Goal: Transaction & Acquisition: Purchase product/service

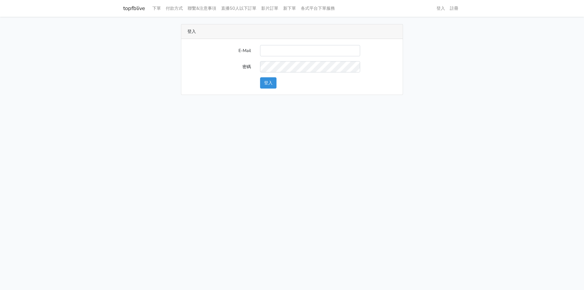
type input "[EMAIL_ADDRESS][PERSON_NAME][DOMAIN_NAME]"
drag, startPoint x: 271, startPoint y: 82, endPoint x: 259, endPoint y: 83, distance: 11.9
click at [271, 82] on button "登入" at bounding box center [268, 82] width 16 height 11
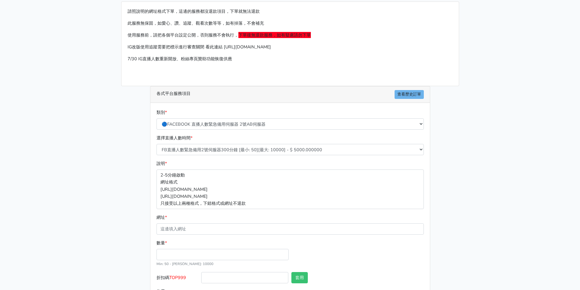
scroll to position [54, 0]
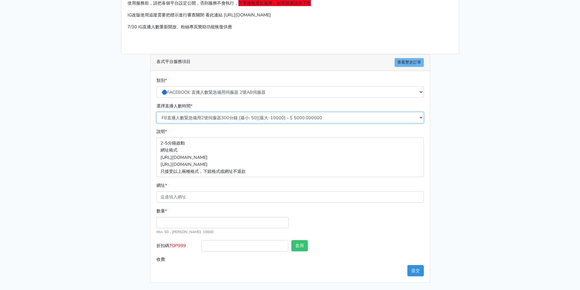
click at [222, 117] on select "FB直播人數緊急備用2號伺服器300分鐘 [最小: 50][最大: 10000] - $ 5000.000000 FB直播人數緊急備用2號伺服器60分鐘 [最…" at bounding box center [289, 117] width 267 height 11
select select "576"
click at [156, 112] on select "FB直播人數緊急備用2號伺服器300分鐘 [最小: 50][最大: 10000] - $ 5000.000000 FB直播人數緊急備用2號伺服器60分鐘 [最…" at bounding box center [289, 117] width 267 height 11
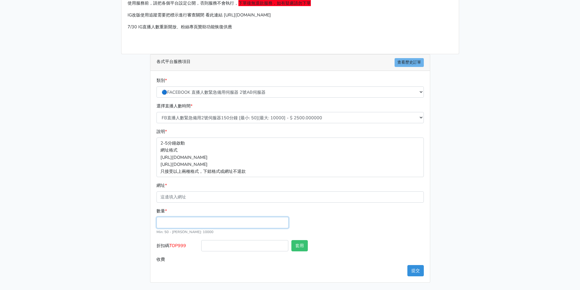
click at [171, 222] on input "數量 *" at bounding box center [222, 222] width 132 height 11
type input "300"
type input "750.000"
click at [177, 244] on span "TOP999" at bounding box center [177, 245] width 17 height 6
click at [201, 244] on input "折扣碼 TOP999" at bounding box center [244, 245] width 87 height 11
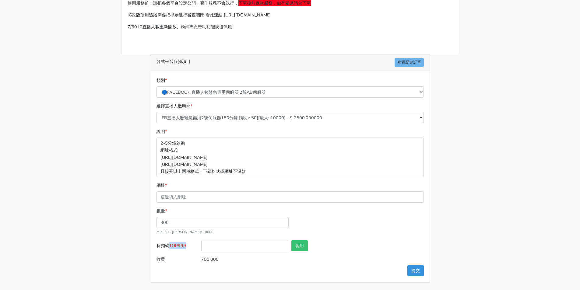
click at [177, 244] on span "TOP999" at bounding box center [177, 245] width 17 height 6
click at [201, 244] on input "折扣碼 TOP999" at bounding box center [244, 245] width 87 height 11
copy span "TOP999"
click at [225, 246] on input "折扣碼 TOP999" at bounding box center [244, 245] width 87 height 11
paste input "TOP999"
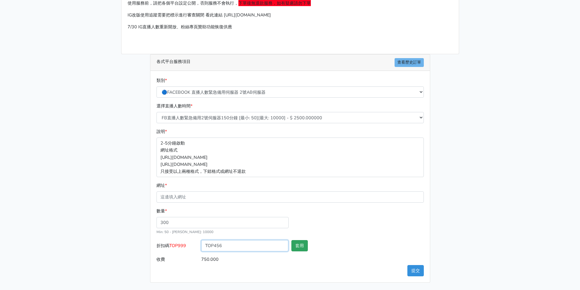
type input "TOP456"
click at [300, 247] on button "套用" at bounding box center [299, 245] width 16 height 11
type input "套用成功"
type input "720.000"
click at [297, 249] on button "套用" at bounding box center [299, 245] width 16 height 11
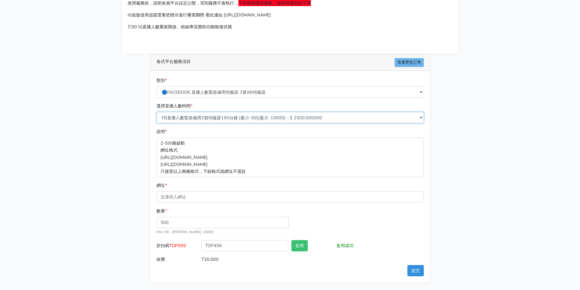
click at [244, 117] on select "FB直播人數緊急備用2號伺服器300分鐘 [最小: 50][最大: 10000] - $ 5000.000000 FB直播人數緊急備用2號伺服器60分鐘 [最…" at bounding box center [289, 117] width 267 height 11
select select "577"
click at [156, 112] on select "FB直播人數緊急備用2號伺服器300分鐘 [最小: 50][最大: 10000] - $ 5000.000000 FB直播人數緊急備用2號伺服器60分鐘 [最…" at bounding box center [289, 117] width 267 height 11
type input "864.000"
click at [185, 218] on input "300" at bounding box center [222, 222] width 132 height 11
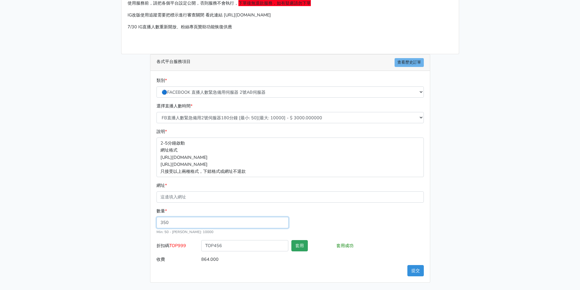
type input "350"
type input "1008.000"
click at [298, 244] on button "套用" at bounding box center [299, 245] width 16 height 11
click at [302, 244] on button "套用" at bounding box center [299, 245] width 16 height 11
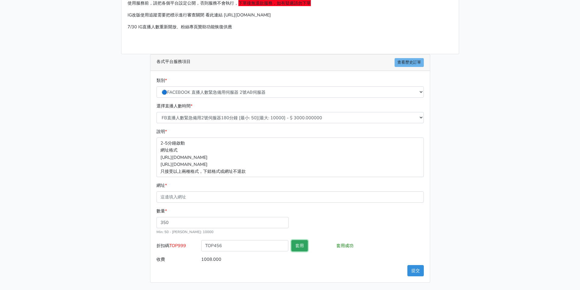
click at [299, 245] on button "套用" at bounding box center [299, 245] width 16 height 11
drag, startPoint x: 215, startPoint y: 192, endPoint x: 224, endPoint y: 159, distance: 34.7
click at [215, 192] on input "網址 *" at bounding box center [289, 196] width 267 height 11
click at [264, 202] on input "網址 *" at bounding box center [289, 196] width 267 height 11
paste input "[URL][DOMAIN_NAME]"
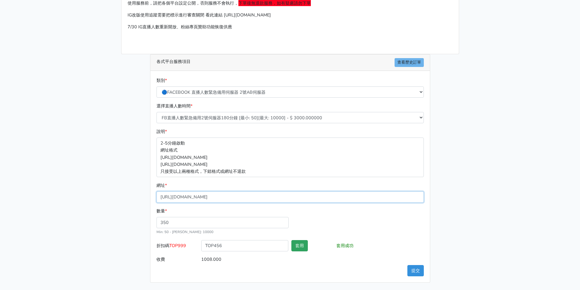
type input "[URL][DOMAIN_NAME]"
click at [295, 250] on button "套用" at bounding box center [299, 245] width 16 height 11
click at [418, 273] on button "提交" at bounding box center [415, 270] width 16 height 11
